Goal: Find specific page/section: Find specific page/section

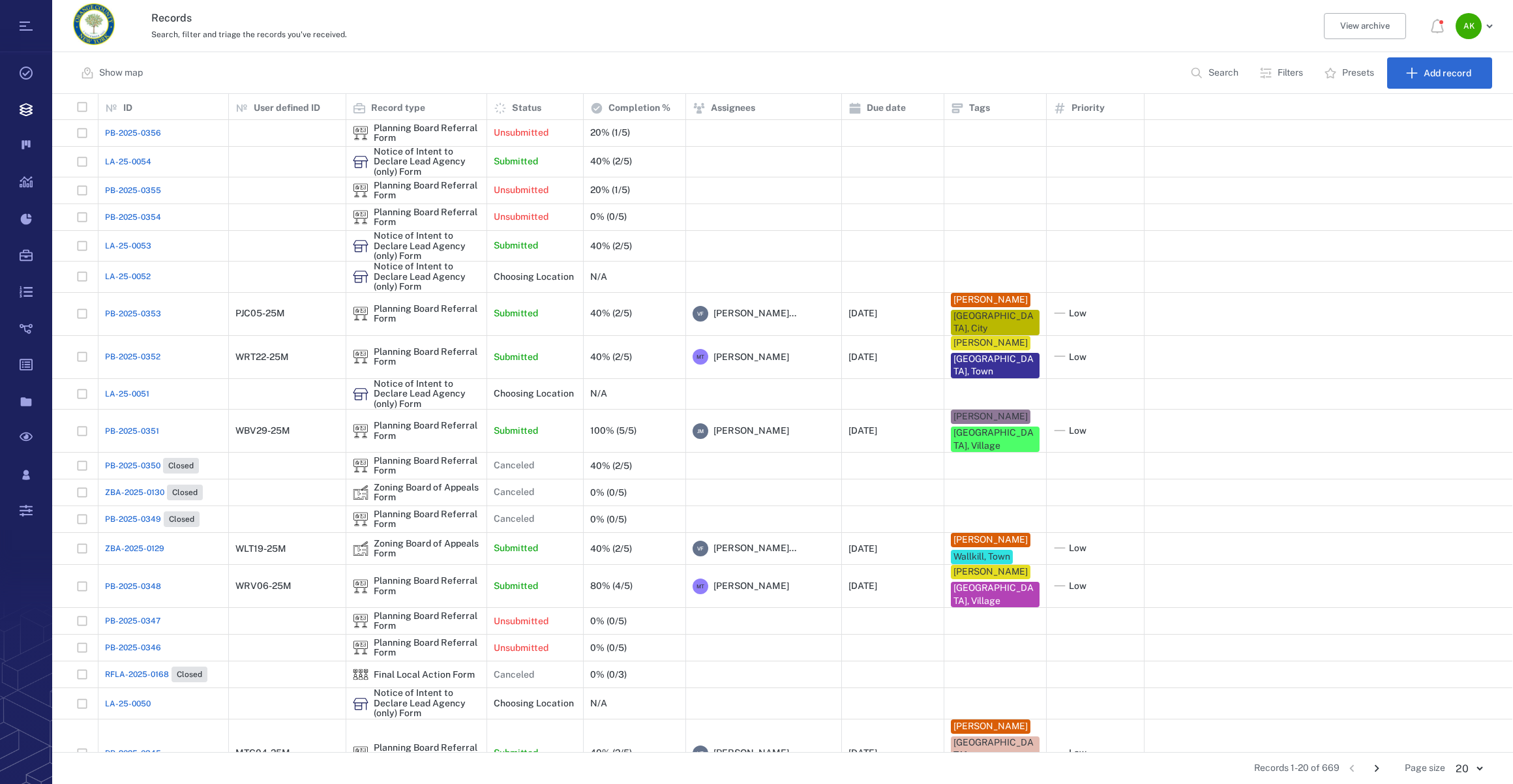
click at [149, 244] on span "LA-25-0053" at bounding box center [128, 246] width 47 height 11
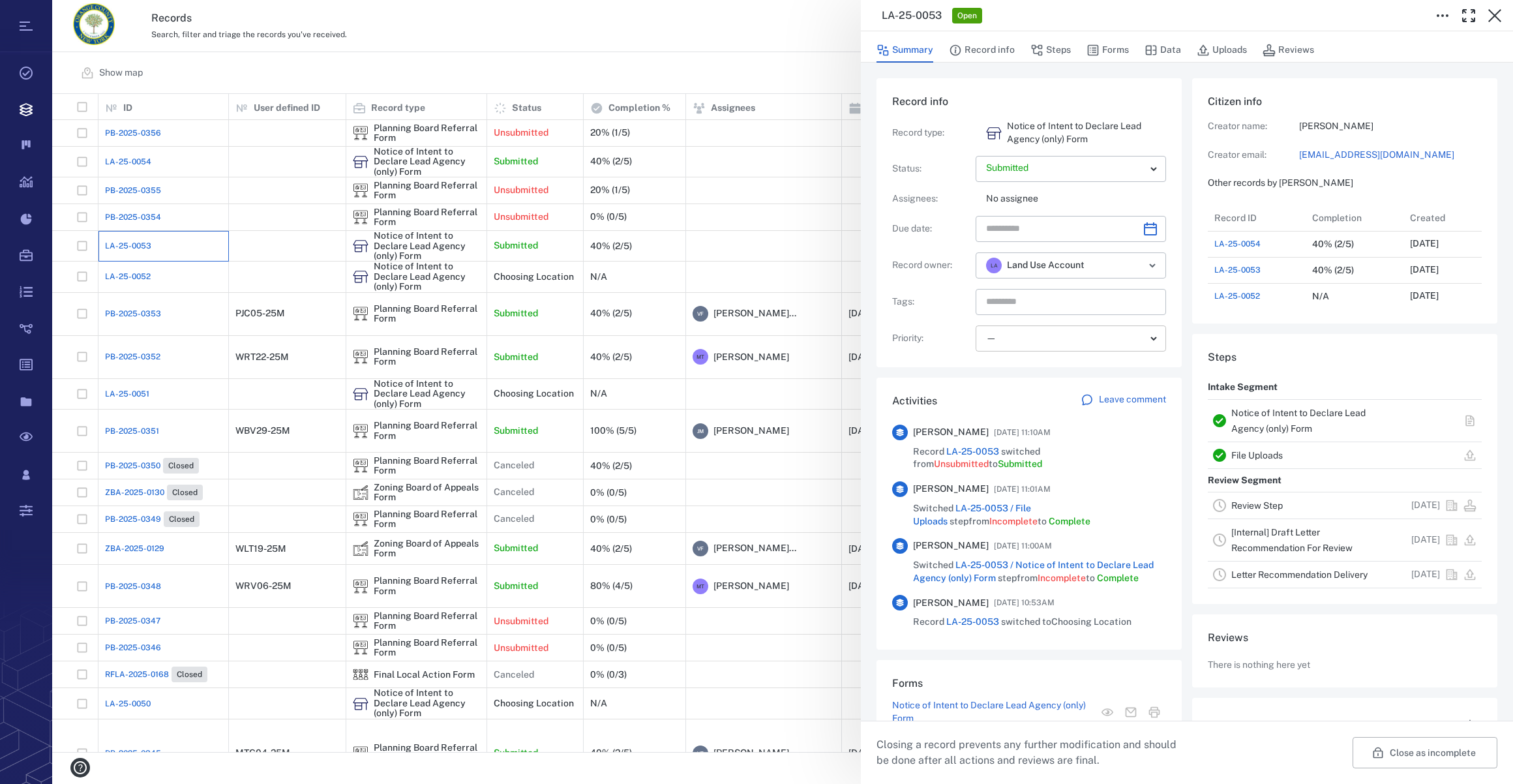
scroll to position [10, 9]
click at [1150, 266] on icon "Open" at bounding box center [1152, 266] width 16 height 16
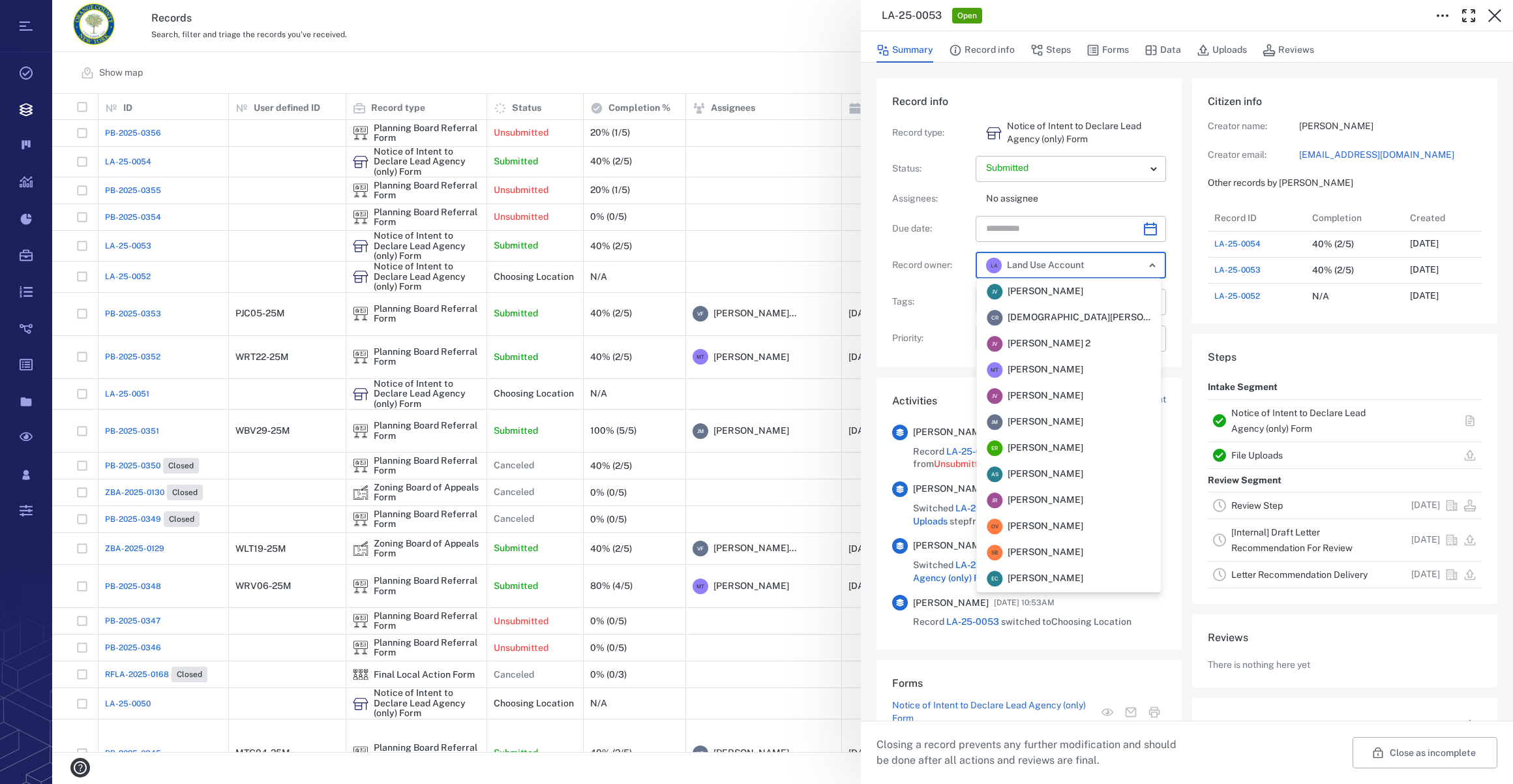
scroll to position [182, 0]
click at [1150, 266] on icon "Close" at bounding box center [1152, 266] width 5 height 3
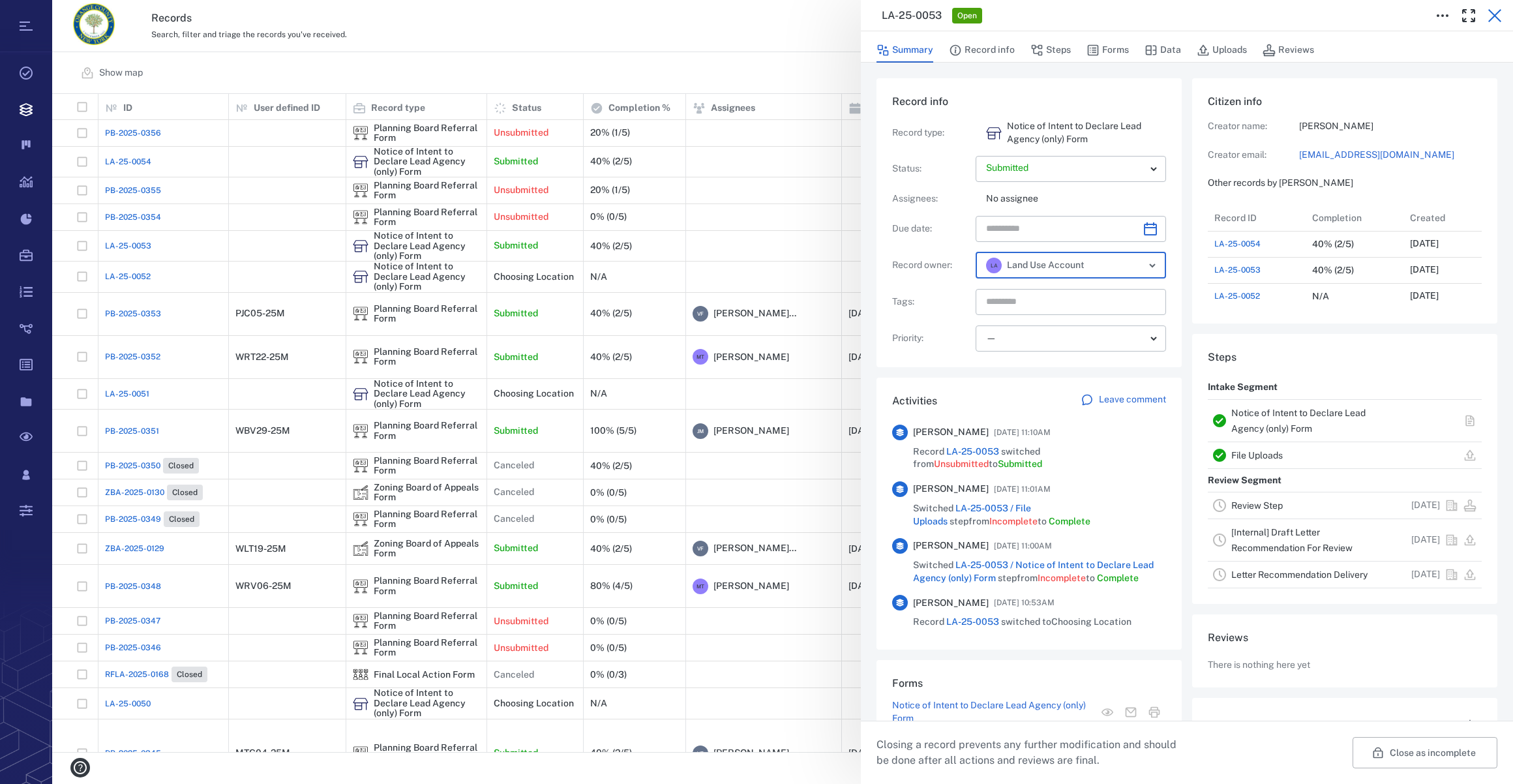
click at [1495, 14] on icon "button" at bounding box center [1494, 16] width 13 height 13
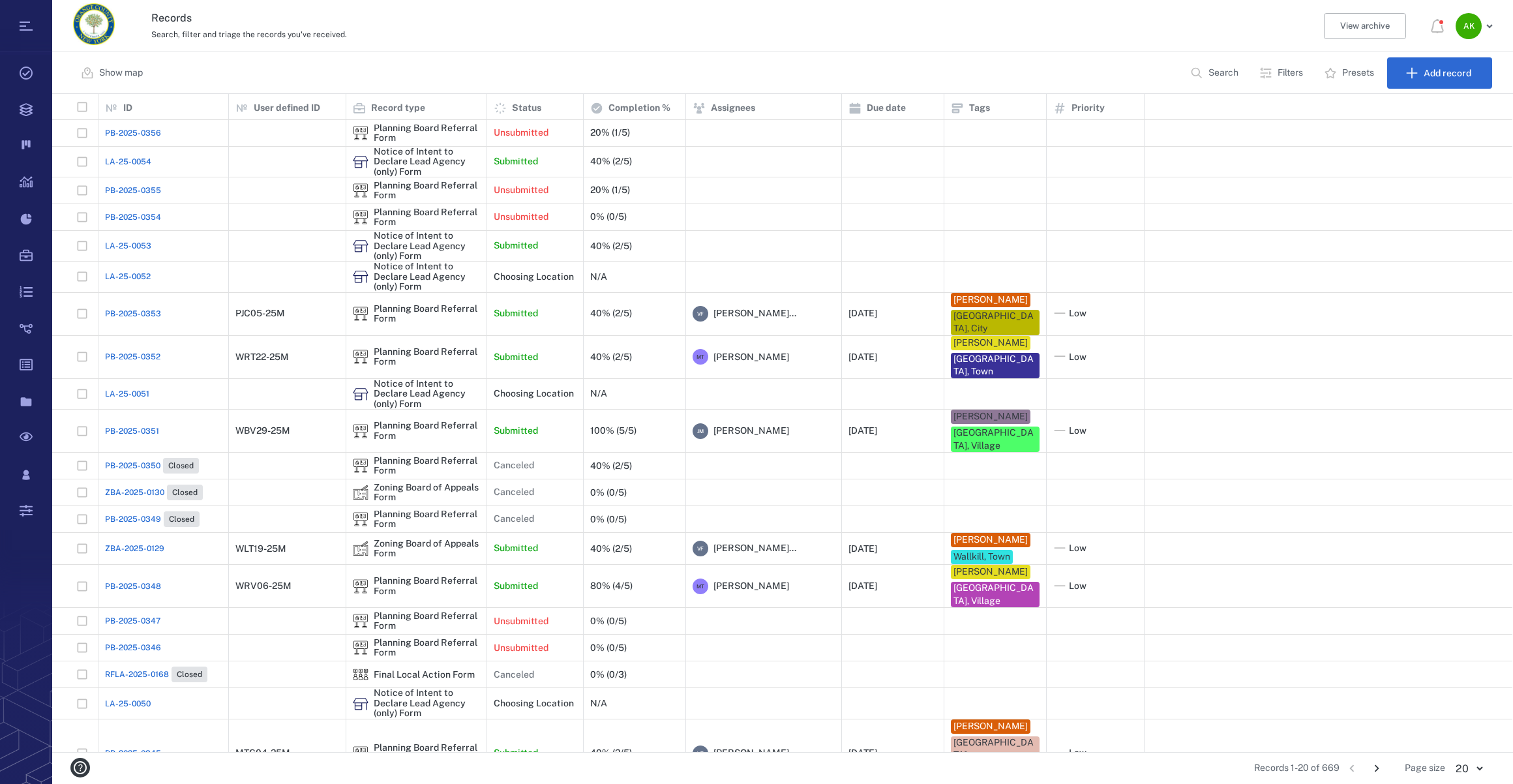
click at [134, 248] on span "LA-25-0053" at bounding box center [128, 246] width 47 height 11
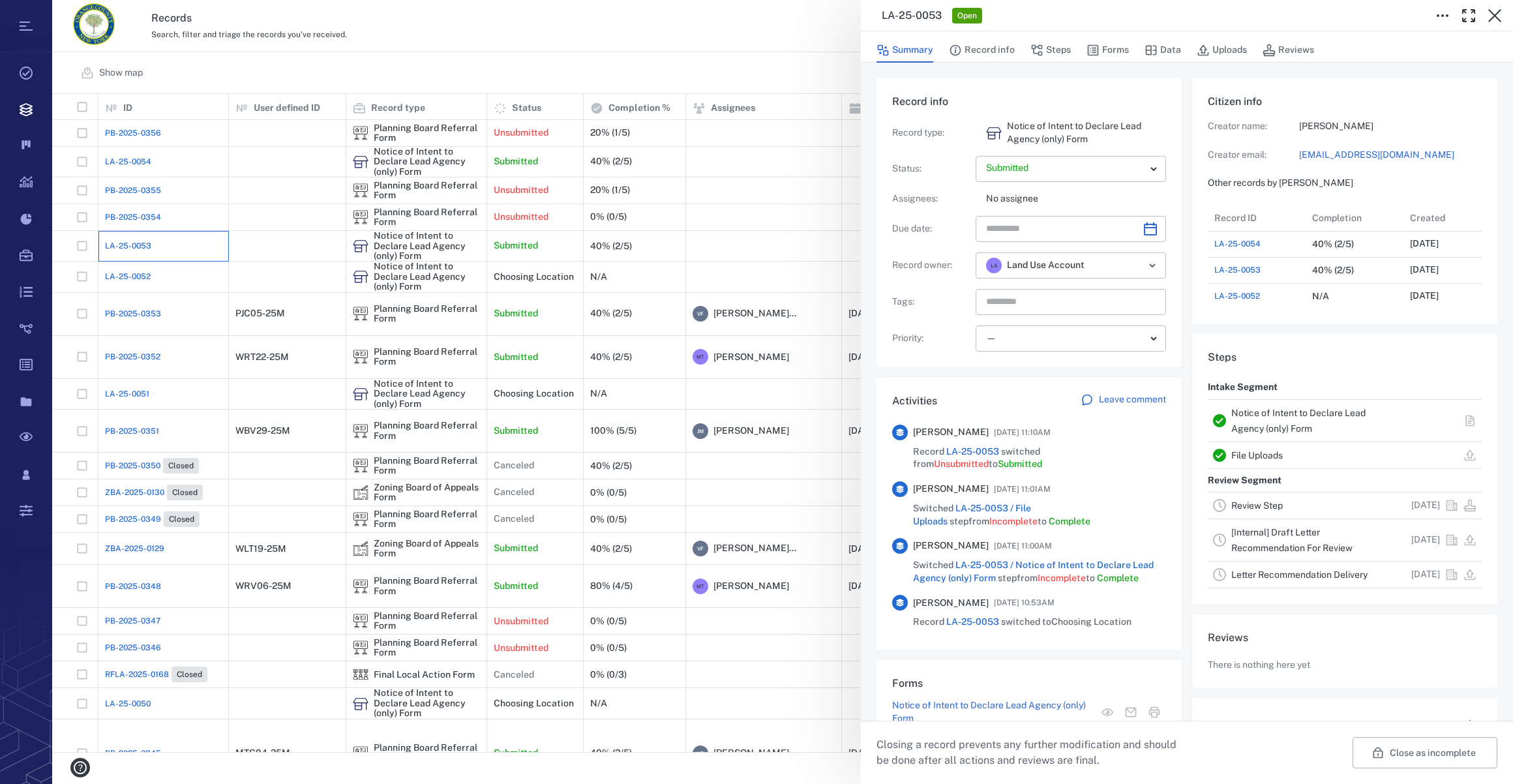
scroll to position [678, 251]
click at [1102, 49] on button "Forms" at bounding box center [1107, 50] width 42 height 25
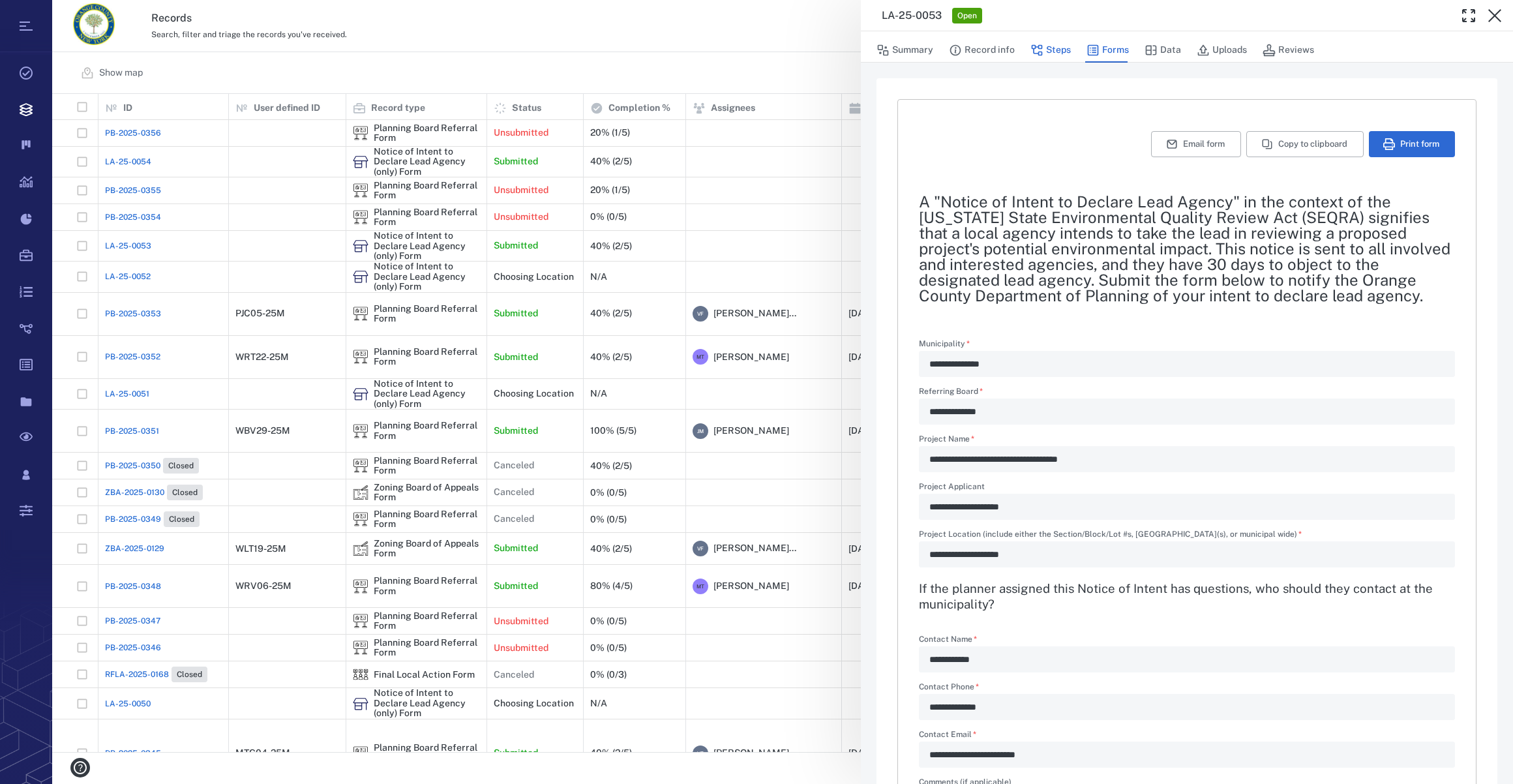
click at [1054, 51] on button "Steps" at bounding box center [1050, 50] width 40 height 25
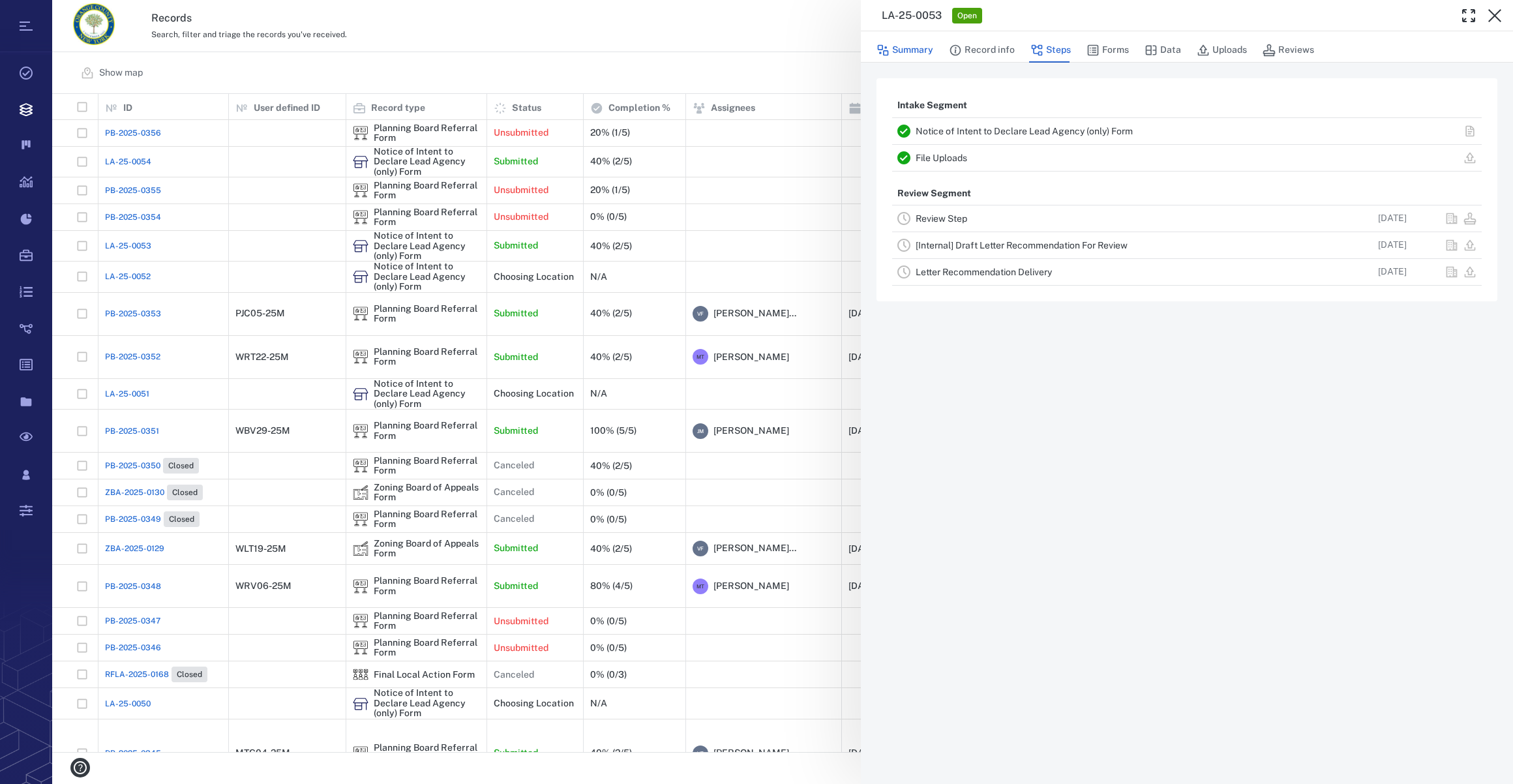
click at [925, 52] on button "Summary" at bounding box center [904, 50] width 57 height 25
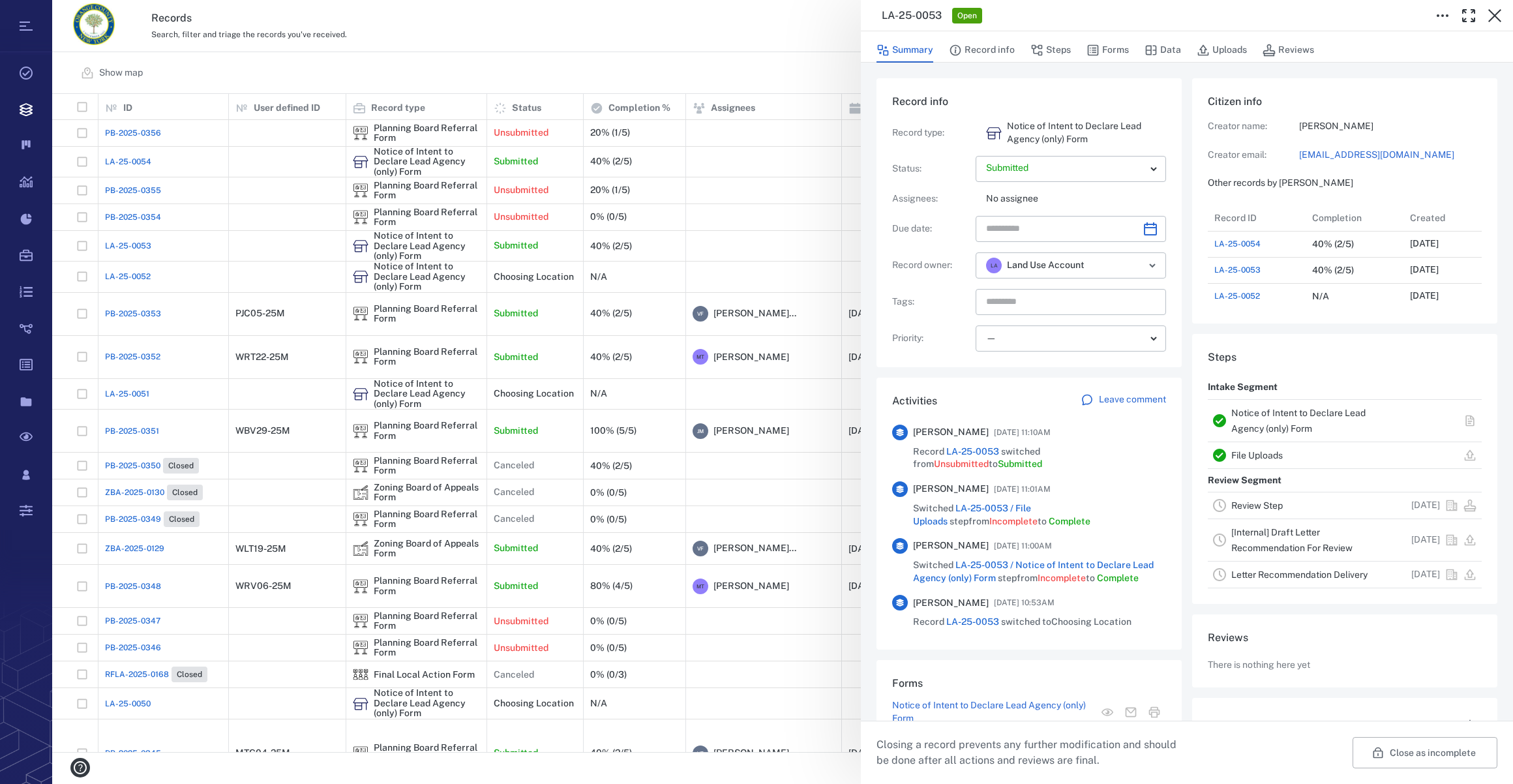
scroll to position [678, 251]
click at [120, 243] on div "LA-25-0053 Open Summary Record info Steps Forms Data Uploads Reviews Record inf…" at bounding box center [783, 392] width 1461 height 784
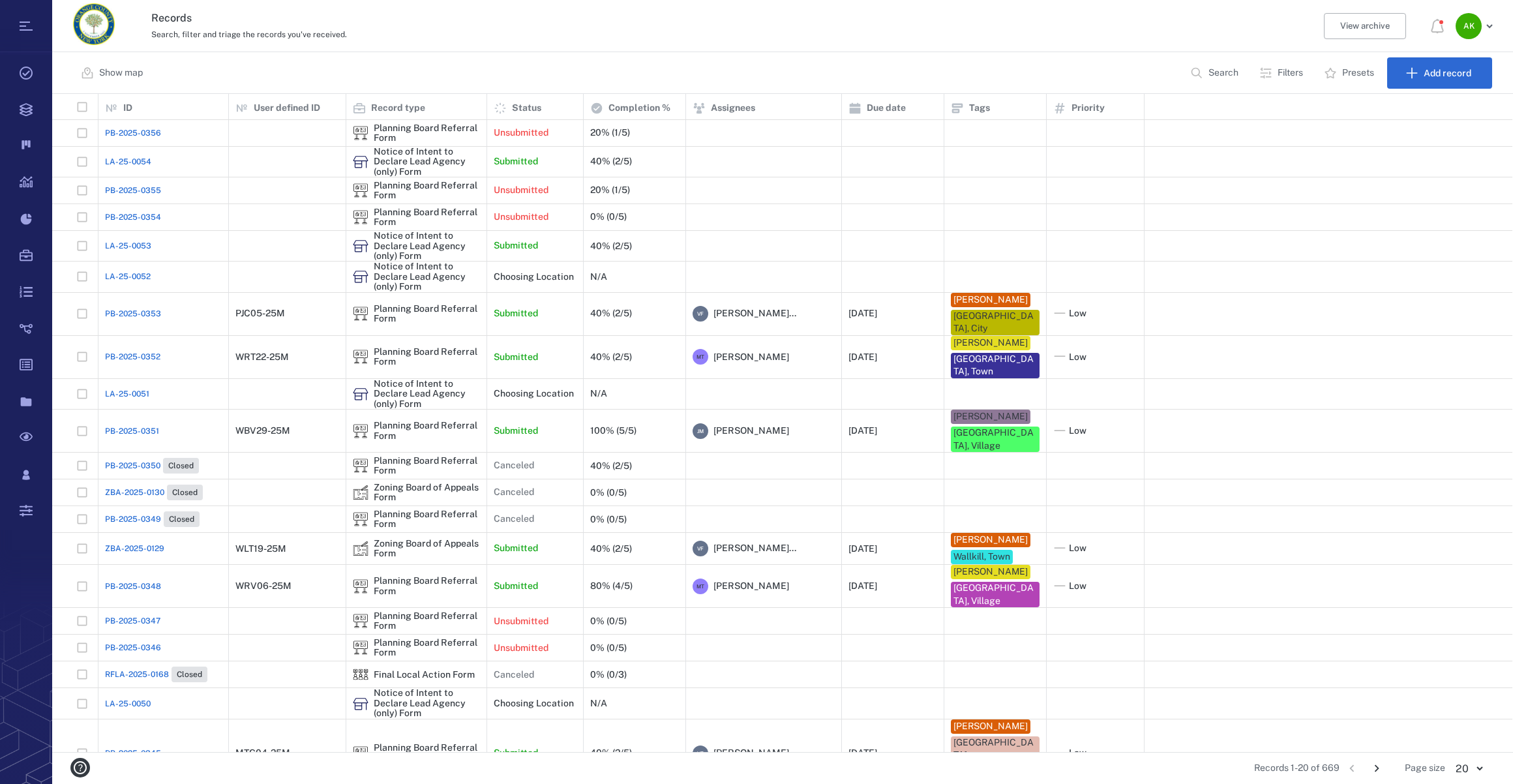
click at [120, 243] on span "LA-25-0053" at bounding box center [128, 246] width 47 height 11
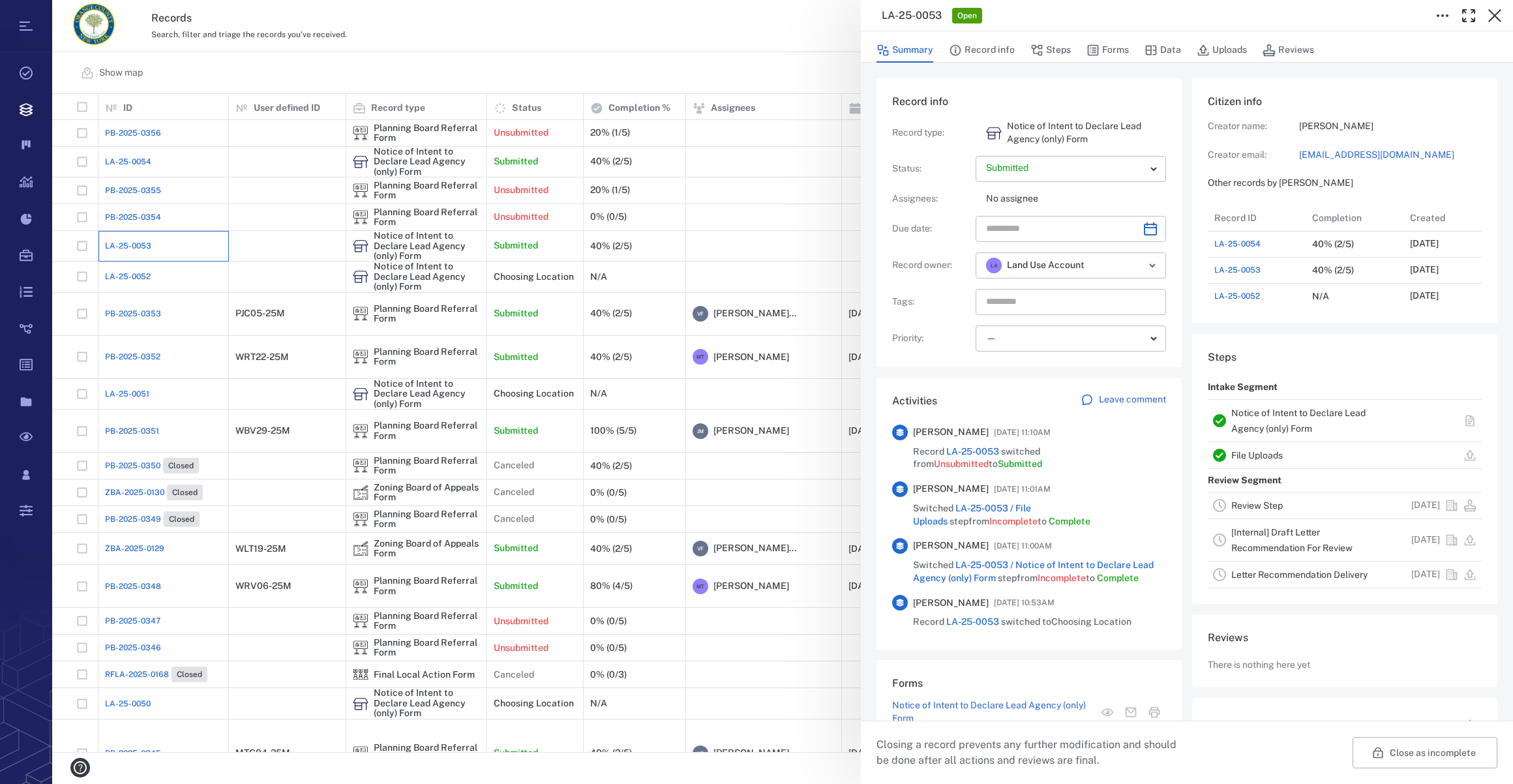
scroll to position [678, 251]
click at [1115, 47] on button "Forms" at bounding box center [1107, 50] width 42 height 25
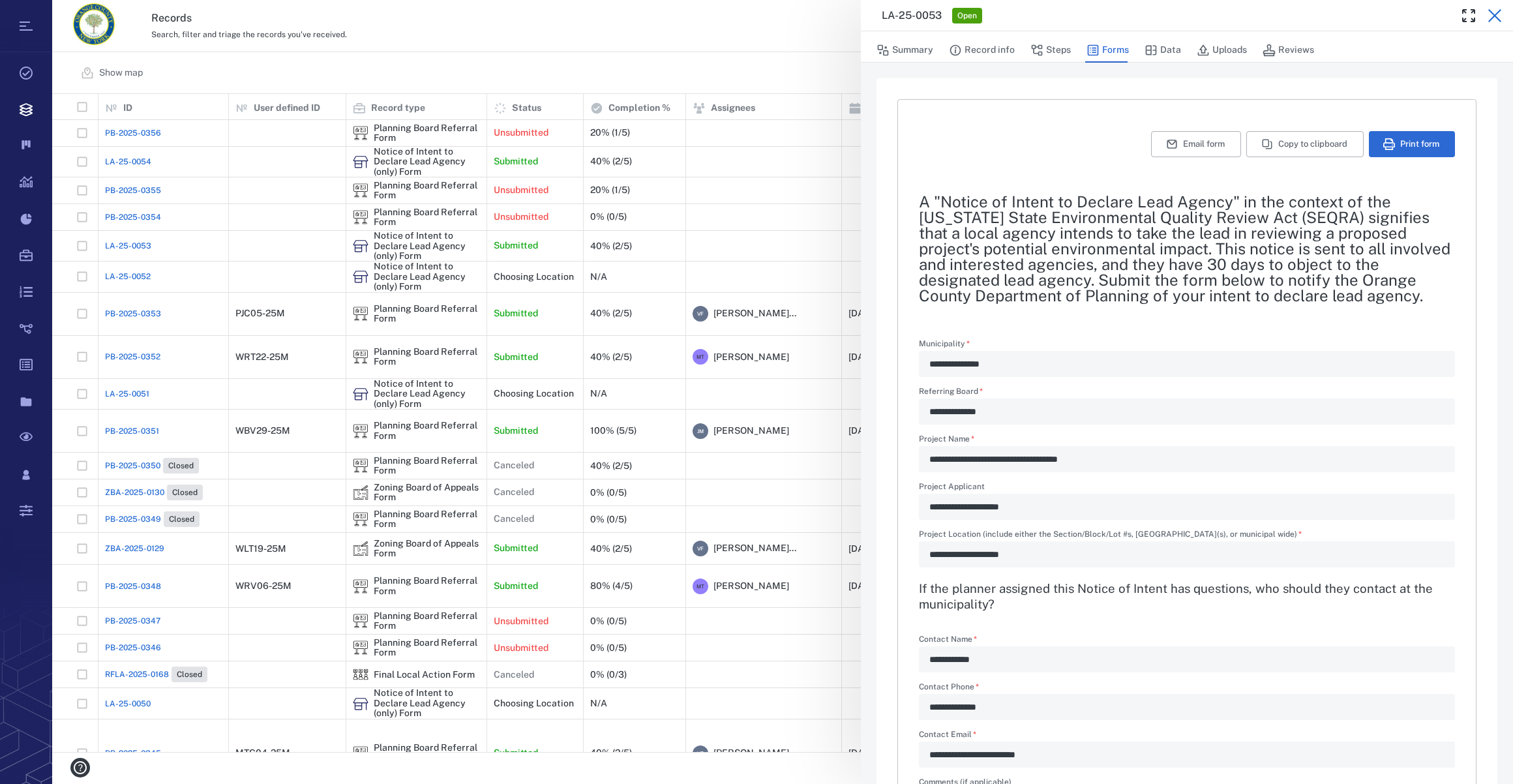
click at [1499, 17] on icon "button" at bounding box center [1494, 16] width 16 height 16
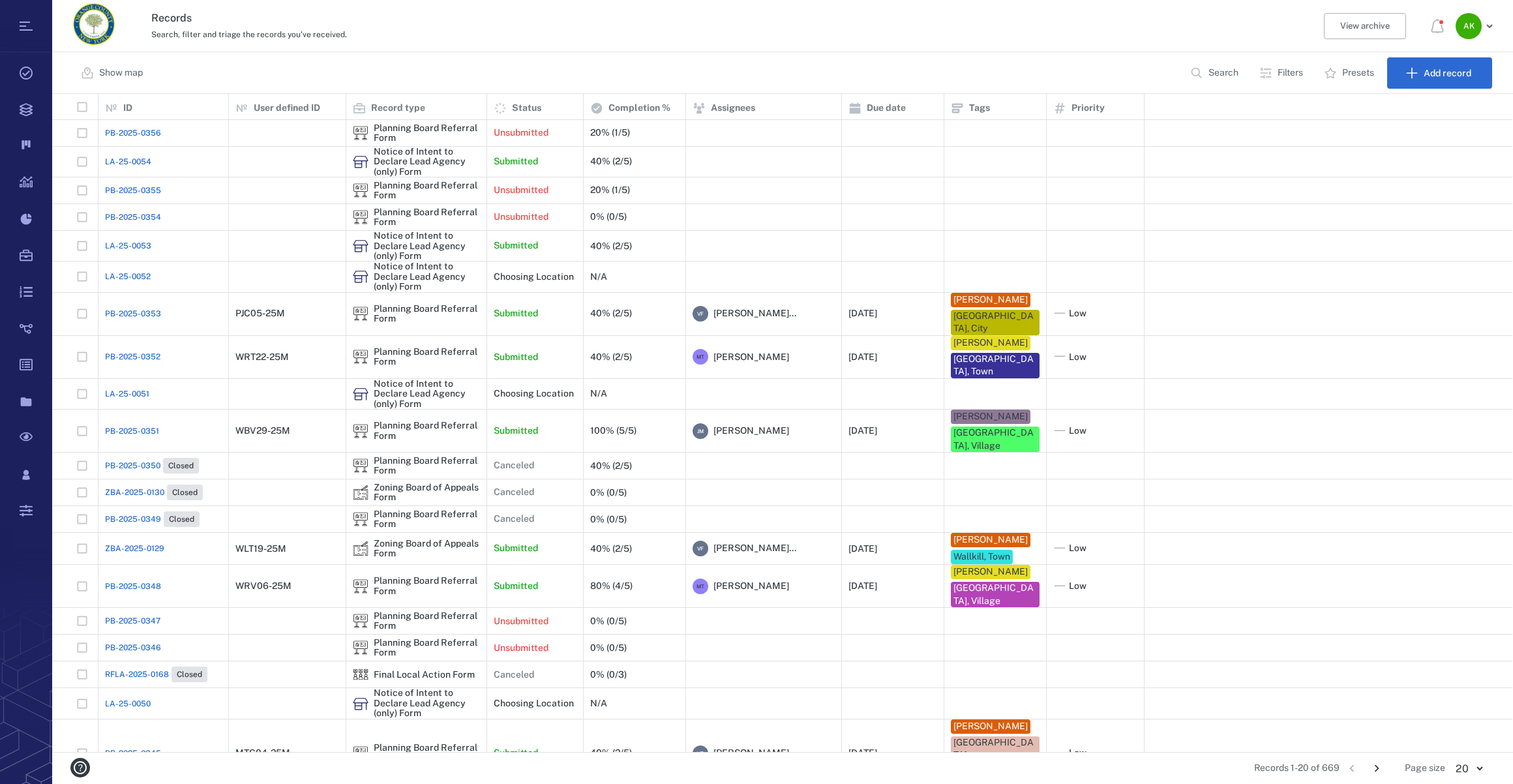
scroll to position [649, 1451]
click at [720, 74] on div "Show map Search Filters Presets Add record" at bounding box center [783, 73] width 1461 height 42
click at [728, 39] on div "Search, filter and triage the records you've received." at bounding box center [725, 34] width 1149 height 16
drag, startPoint x: 465, startPoint y: 29, endPoint x: 378, endPoint y: 68, distance: 95.3
click at [465, 29] on div "Search, filter and triage the records you've received." at bounding box center [725, 34] width 1149 height 16
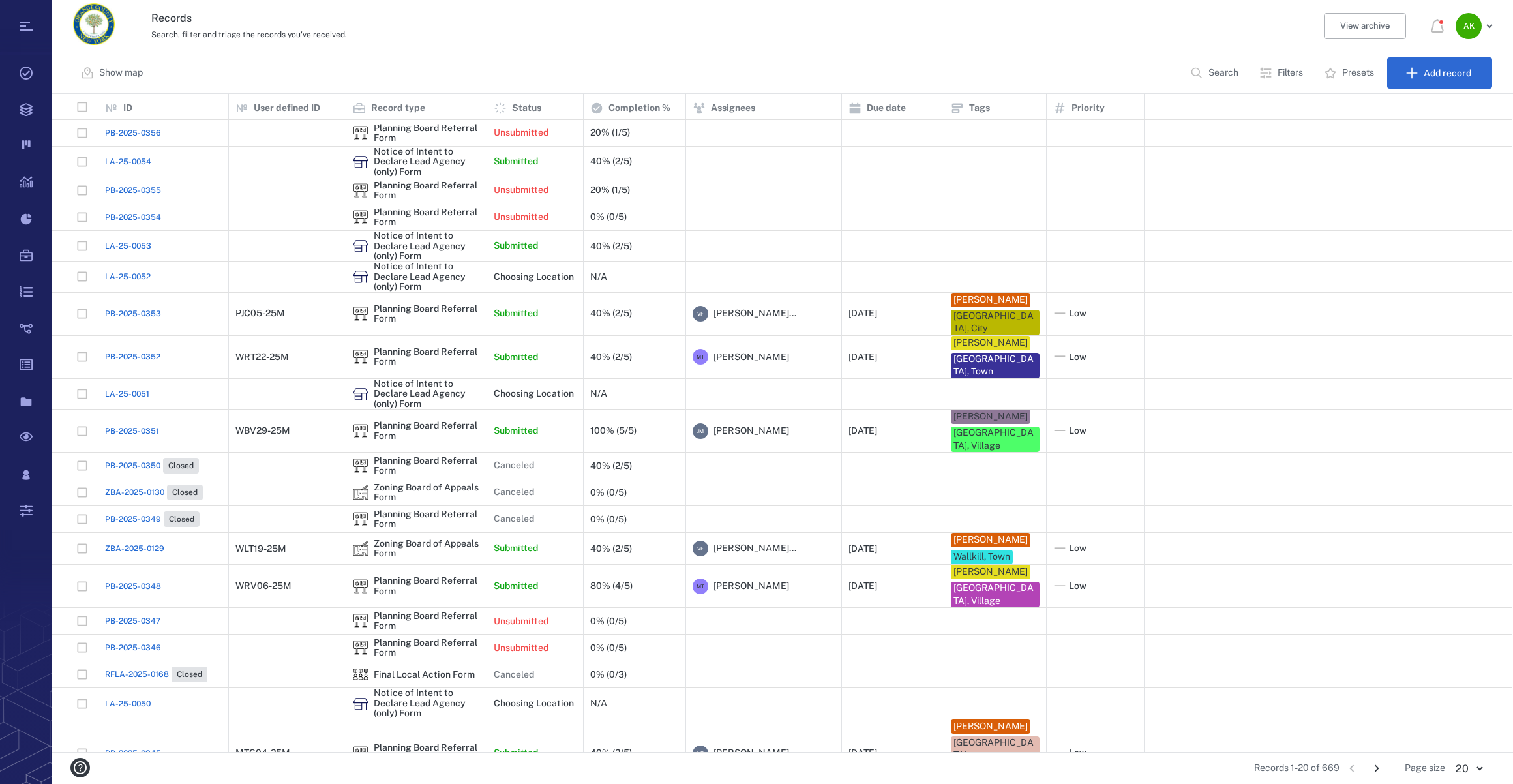
click at [378, 68] on div "Show map Search Filters Presets Add record" at bounding box center [783, 73] width 1461 height 42
click at [1140, 19] on div "Records Search, filter and triage the records you've received. View archive A K" at bounding box center [783, 26] width 1461 height 52
click at [1045, 72] on div "Show map Search Filters Presets Add record" at bounding box center [783, 73] width 1461 height 42
click at [848, 32] on div "Search, filter and triage the records you've received." at bounding box center [725, 34] width 1149 height 16
click at [756, 67] on div "Show map Search Filters Presets Add record" at bounding box center [783, 73] width 1461 height 42
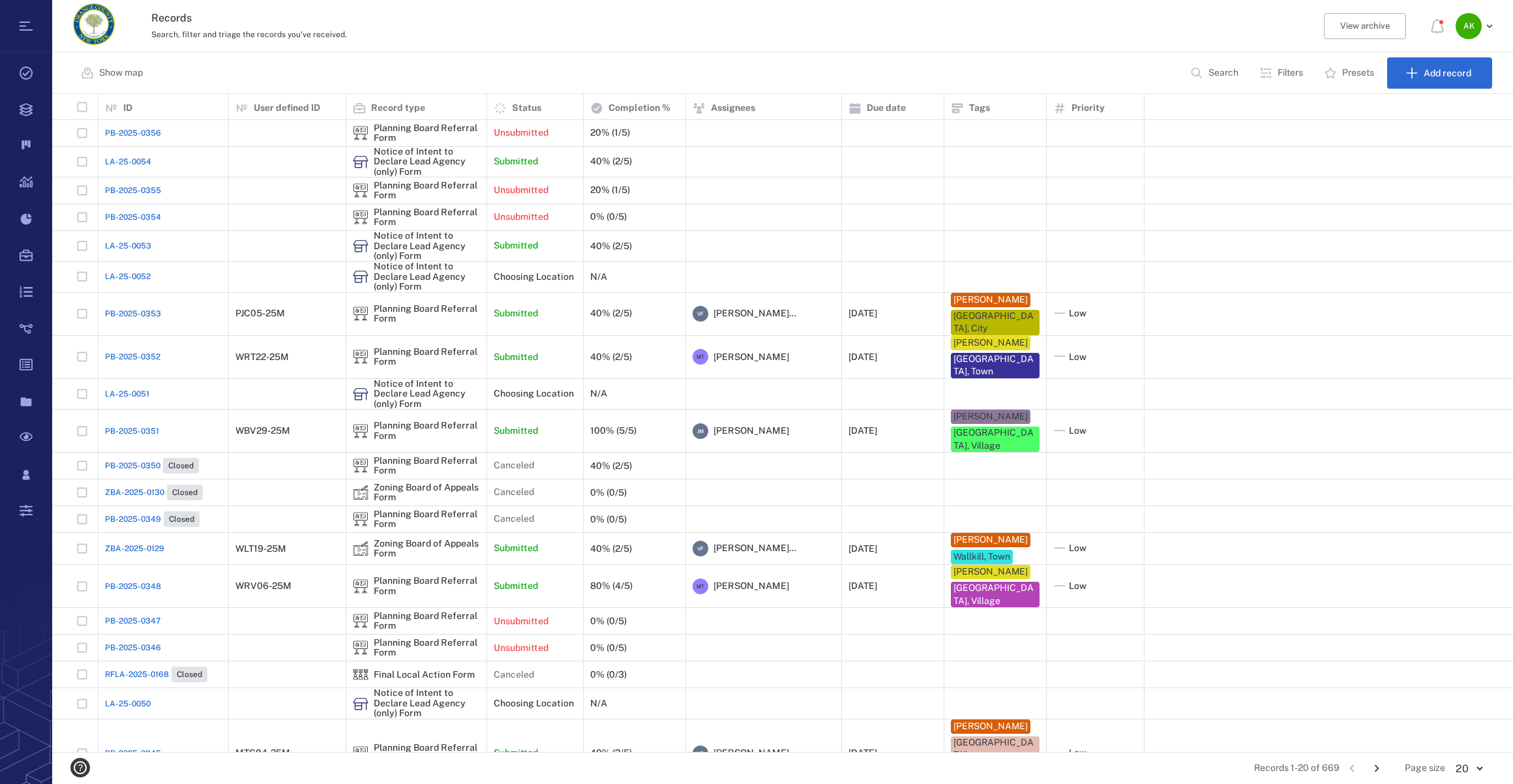
click at [966, 26] on div "Search, filter and triage the records you've received." at bounding box center [725, 34] width 1149 height 16
click at [914, 74] on div "Show map Search Filters Presets Add record" at bounding box center [783, 73] width 1461 height 42
click at [1202, 23] on div "Records Search, filter and triage the records you've received. View archive A K" at bounding box center [783, 26] width 1461 height 52
